Goal: Task Accomplishment & Management: Manage account settings

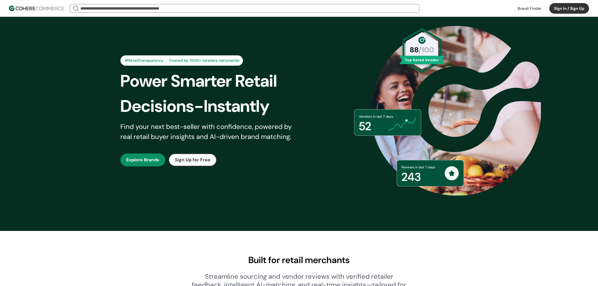
scroll to position [61, 0]
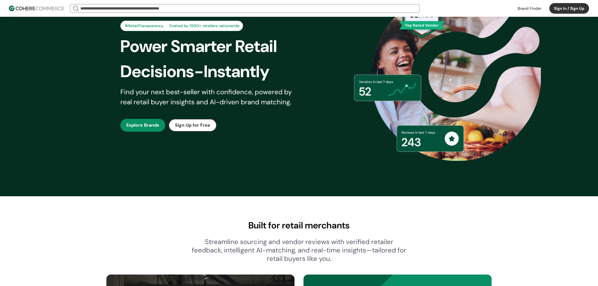
click at [537, 8] on link at bounding box center [529, 8] width 30 height 8
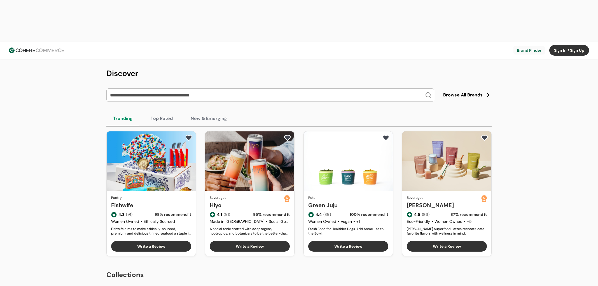
click at [553, 45] on button "Sign In / Sign Up" at bounding box center [569, 50] width 40 height 11
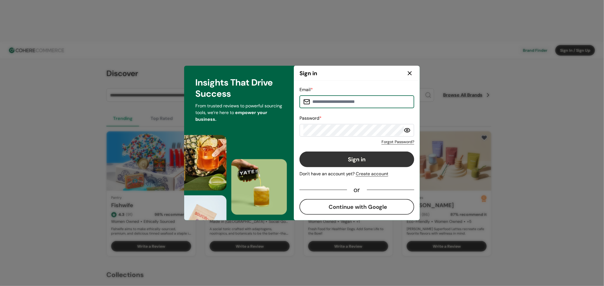
type input "**********"
click at [363, 155] on button "Sign in" at bounding box center [356, 160] width 115 height 16
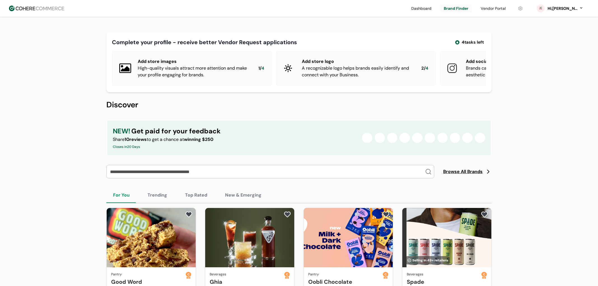
click at [526, 9] on link at bounding box center [520, 8] width 12 height 8
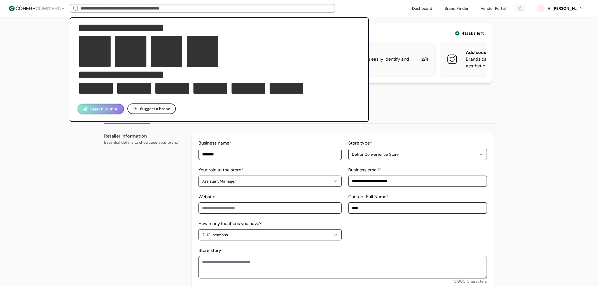
click at [96, 6] on input "search" at bounding box center [202, 8] width 246 height 8
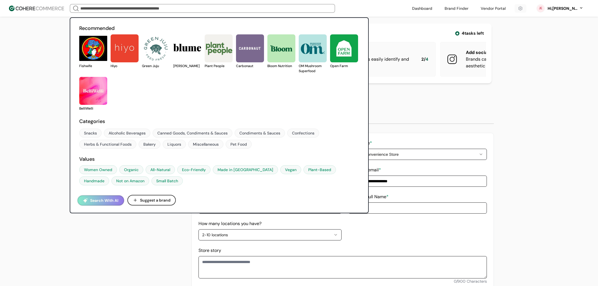
drag, startPoint x: 285, startPoint y: 86, endPoint x: 169, endPoint y: 91, distance: 115.4
click at [184, 92] on div "Fishwife Hiyo Green Juju Blume Plant People Carbonaut Bloom Nutrition OM Mushro…" at bounding box center [219, 72] width 280 height 77
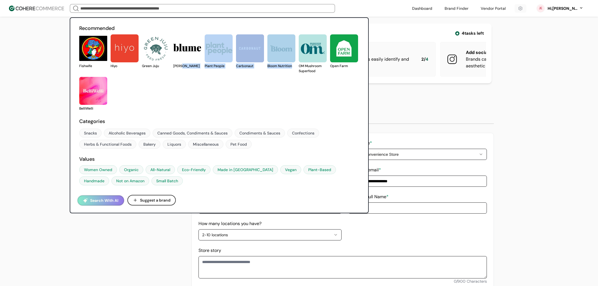
click at [104, 196] on button "Search With AI" at bounding box center [100, 201] width 46 height 10
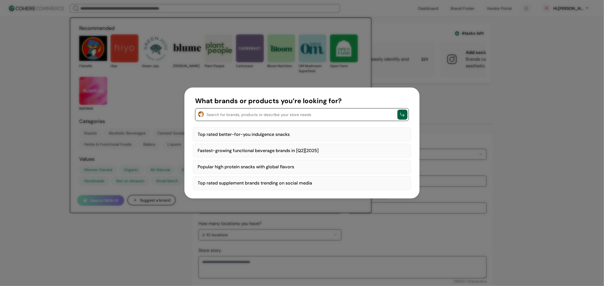
click at [293, 131] on div "Top rated better-for-you indulgence snacks" at bounding box center [302, 135] width 218 height 14
type textarea "**********"
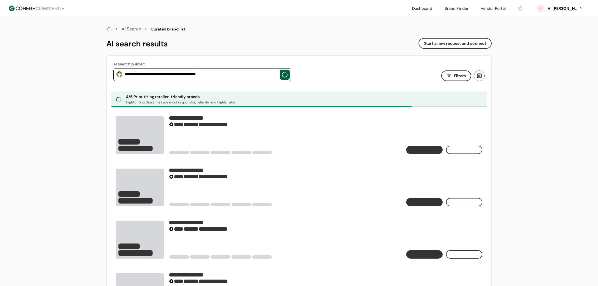
click at [456, 43] on button "Start a new request and connect" at bounding box center [454, 43] width 73 height 11
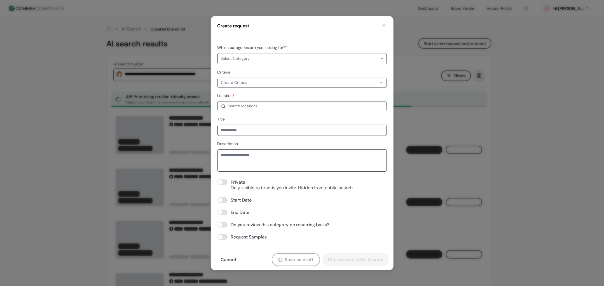
click at [218, 257] on button "Cancel" at bounding box center [228, 259] width 27 height 13
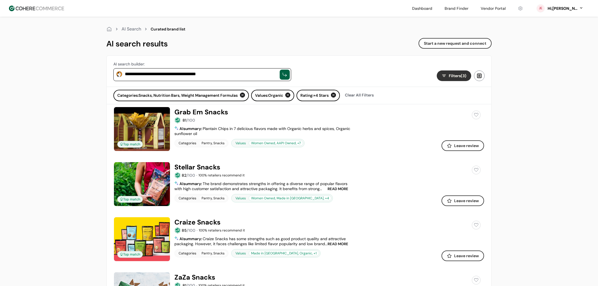
scroll to position [153, 0]
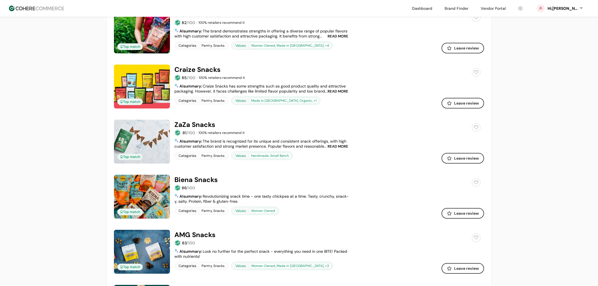
click at [502, 6] on link at bounding box center [493, 8] width 32 height 8
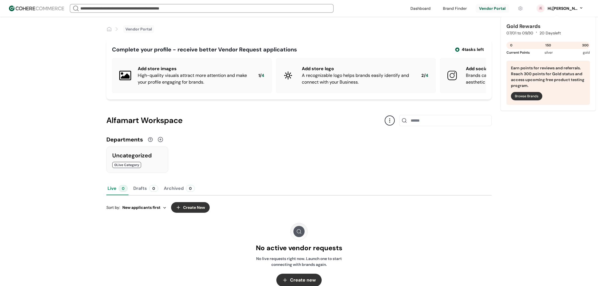
click at [569, 8] on div "Hi, [PERSON_NAME]" at bounding box center [562, 9] width 31 height 6
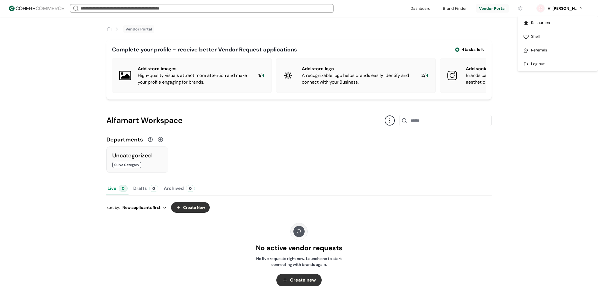
click at [547, 64] on link at bounding box center [557, 64] width 80 height 14
